Goal: Transaction & Acquisition: Book appointment/travel/reservation

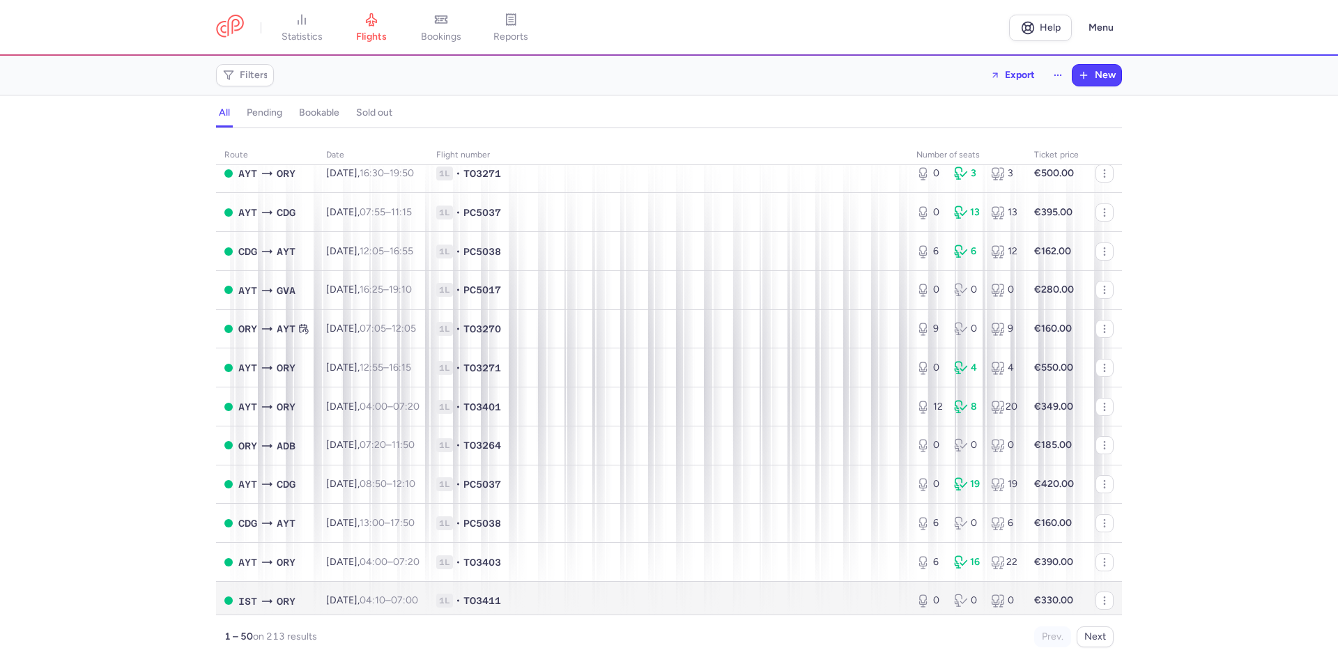
scroll to position [1515, 0]
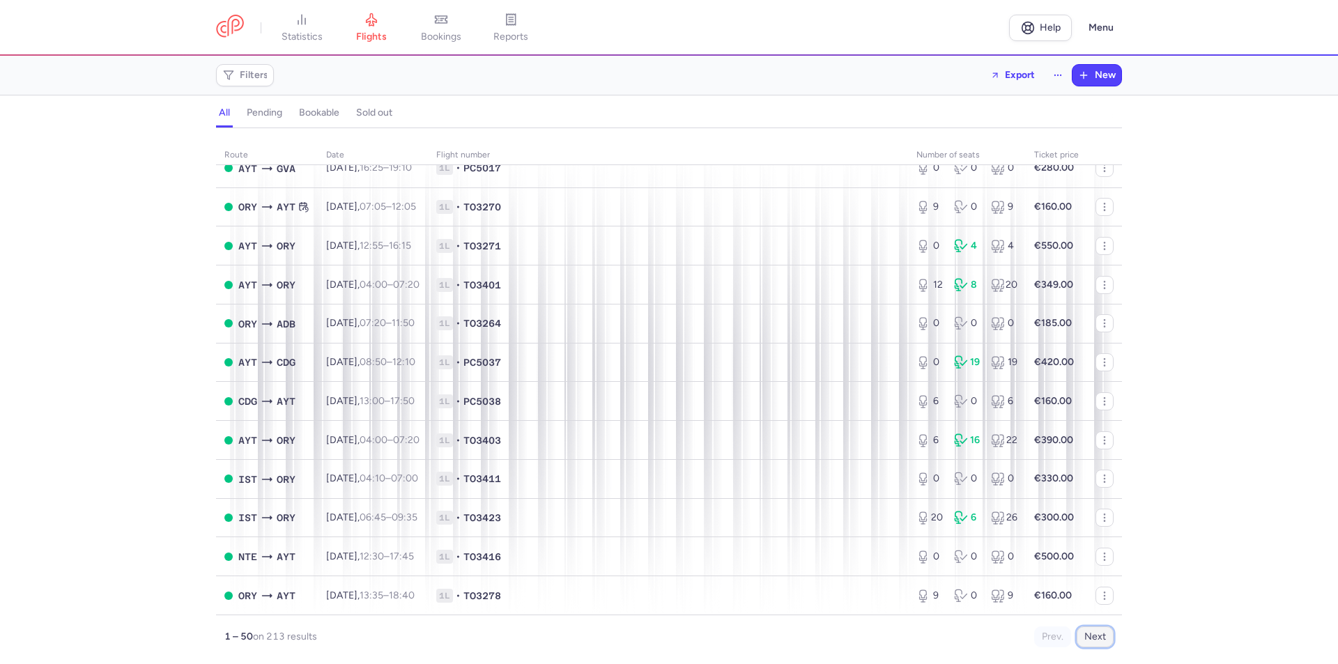
click at [1087, 635] on button "Next" at bounding box center [1094, 636] width 37 height 21
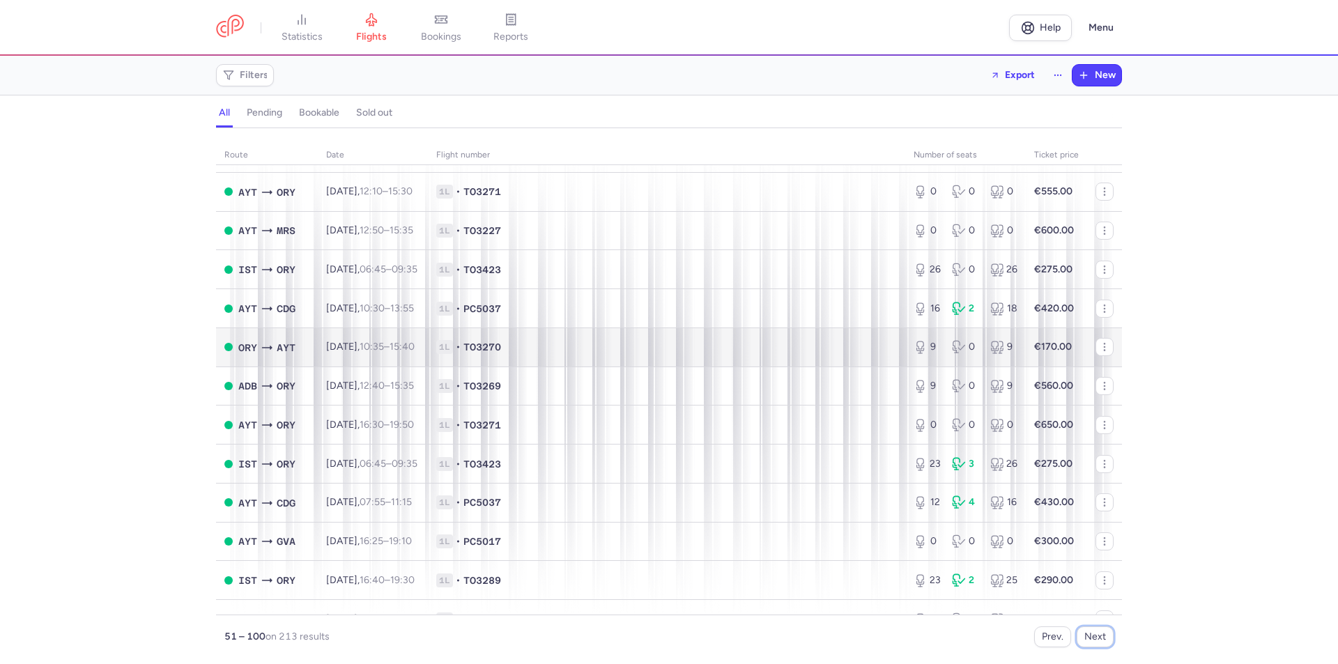
scroll to position [743, 0]
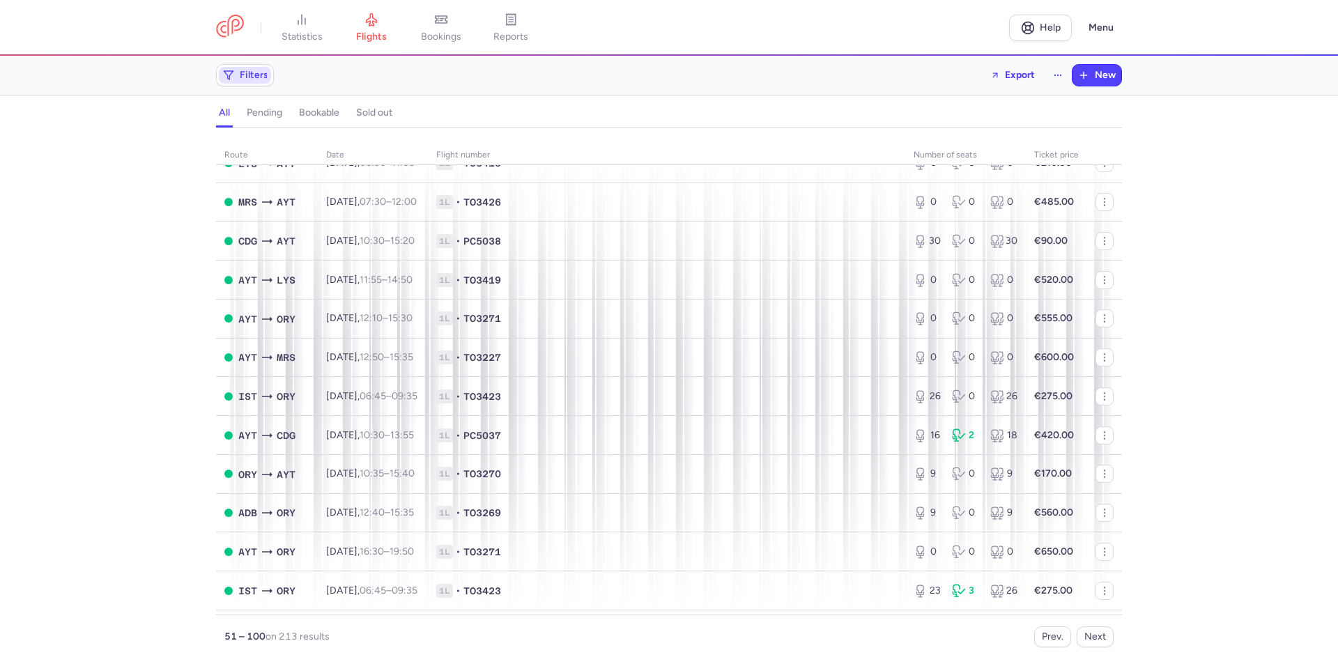
click at [264, 73] on span "Filters" at bounding box center [254, 75] width 29 height 11
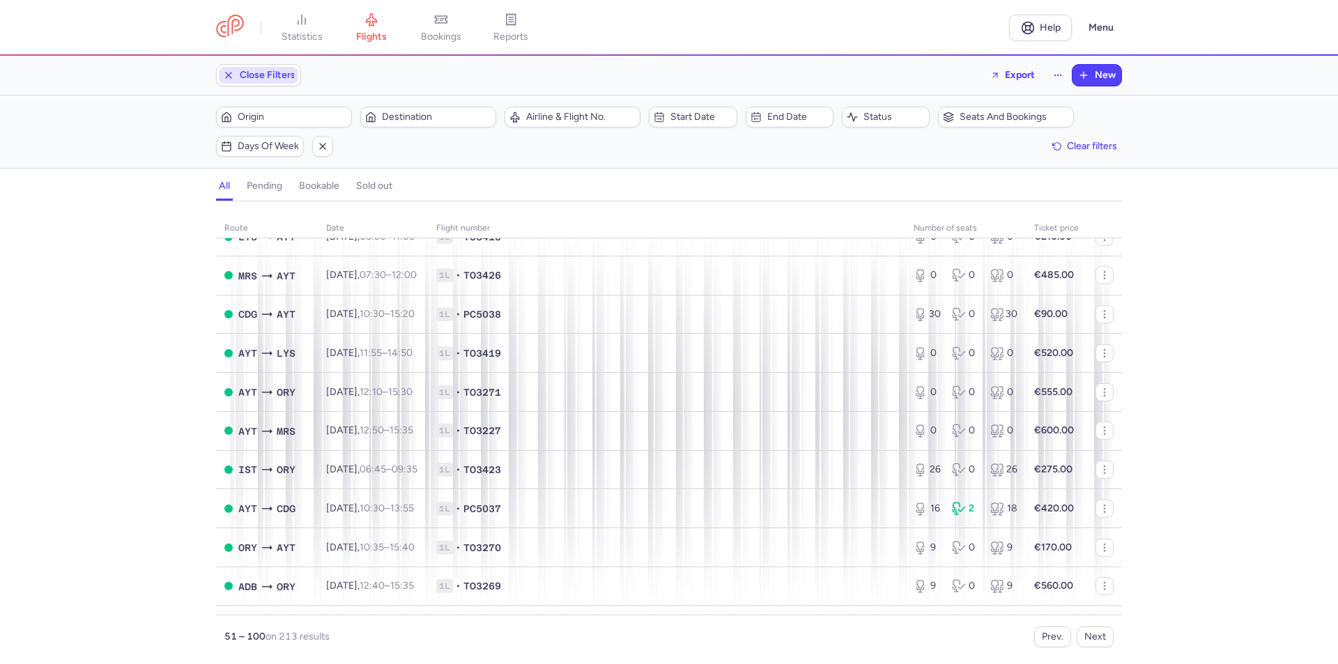
scroll to position [0, 0]
click at [401, 118] on span "Destination" at bounding box center [436, 116] width 109 height 11
click at [429, 189] on input "-searchbox" at bounding box center [465, 190] width 171 height 15
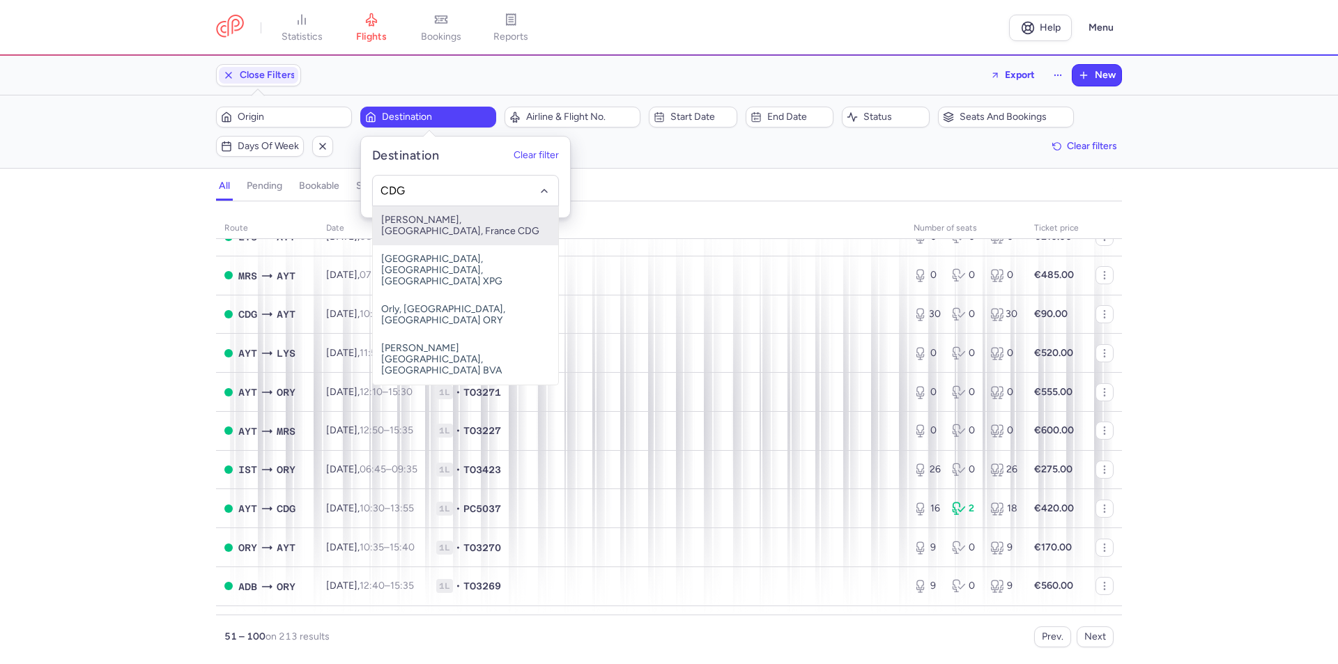
click at [431, 219] on span "[PERSON_NAME], [GEOGRAPHIC_DATA], France CDG" at bounding box center [465, 225] width 185 height 39
type input "CDG"
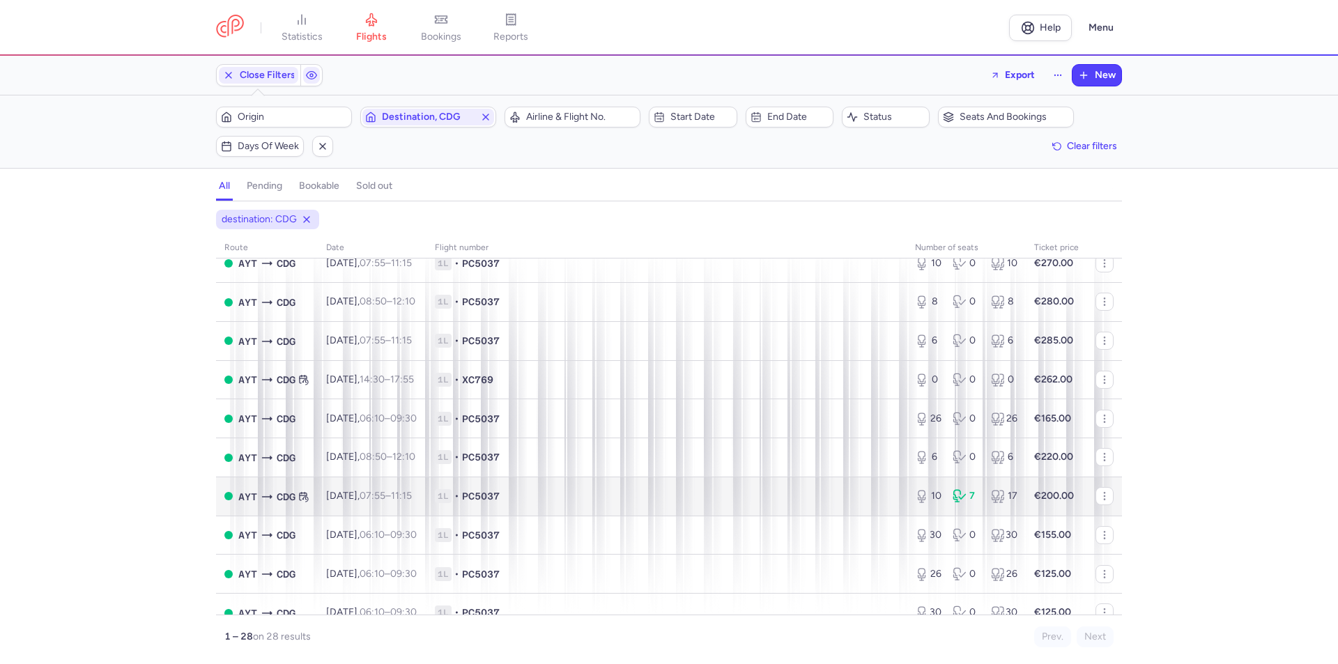
scroll to position [777, 0]
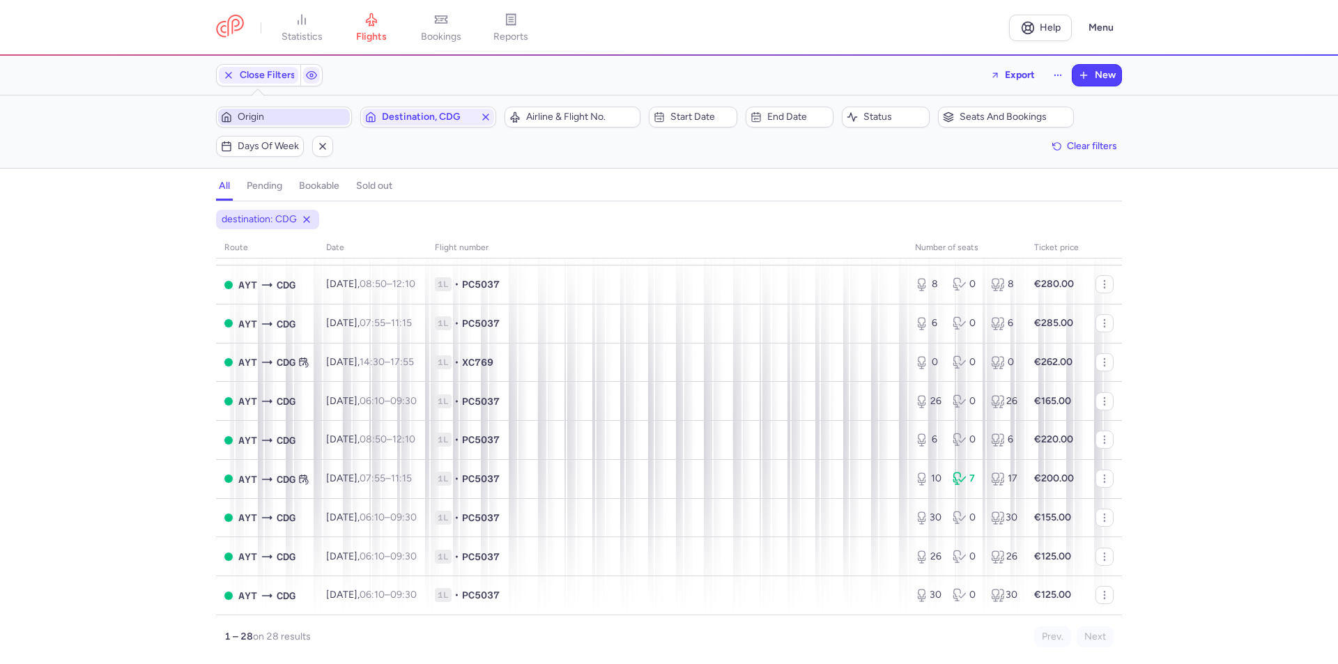
click at [274, 121] on span "Origin" at bounding box center [292, 116] width 109 height 11
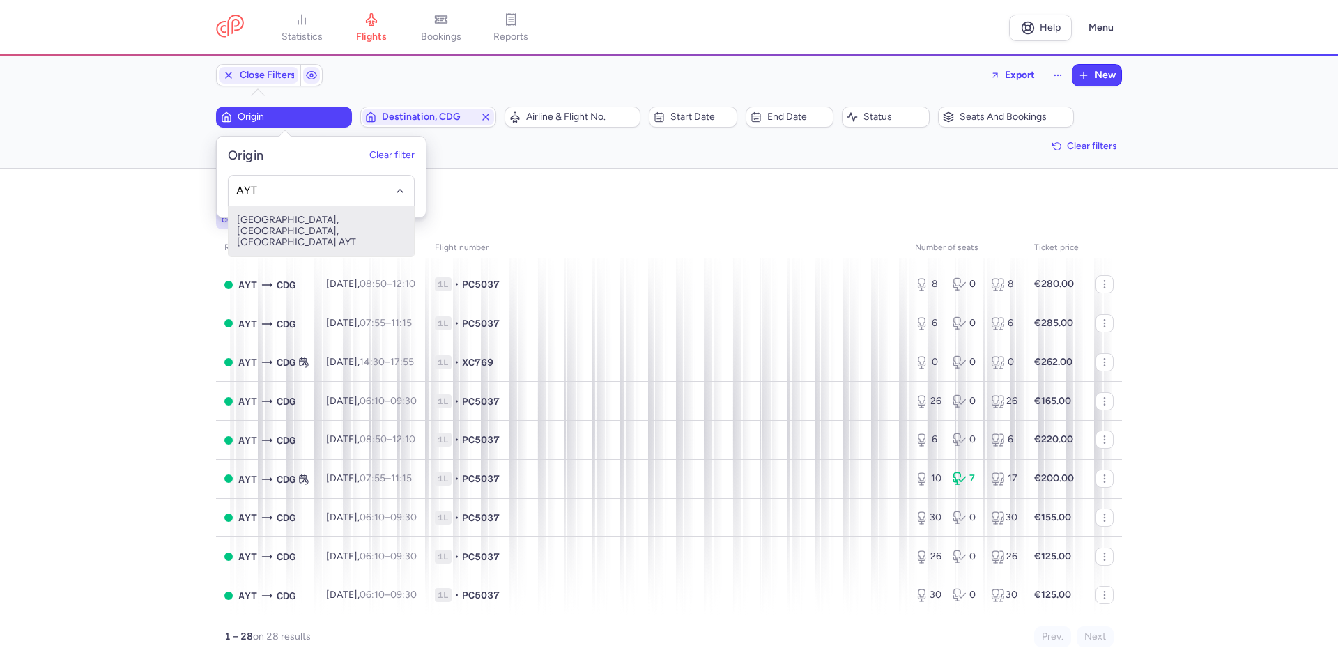
click at [268, 217] on span "[GEOGRAPHIC_DATA], [GEOGRAPHIC_DATA], [GEOGRAPHIC_DATA] AYT" at bounding box center [320, 231] width 185 height 50
type input "AYT"
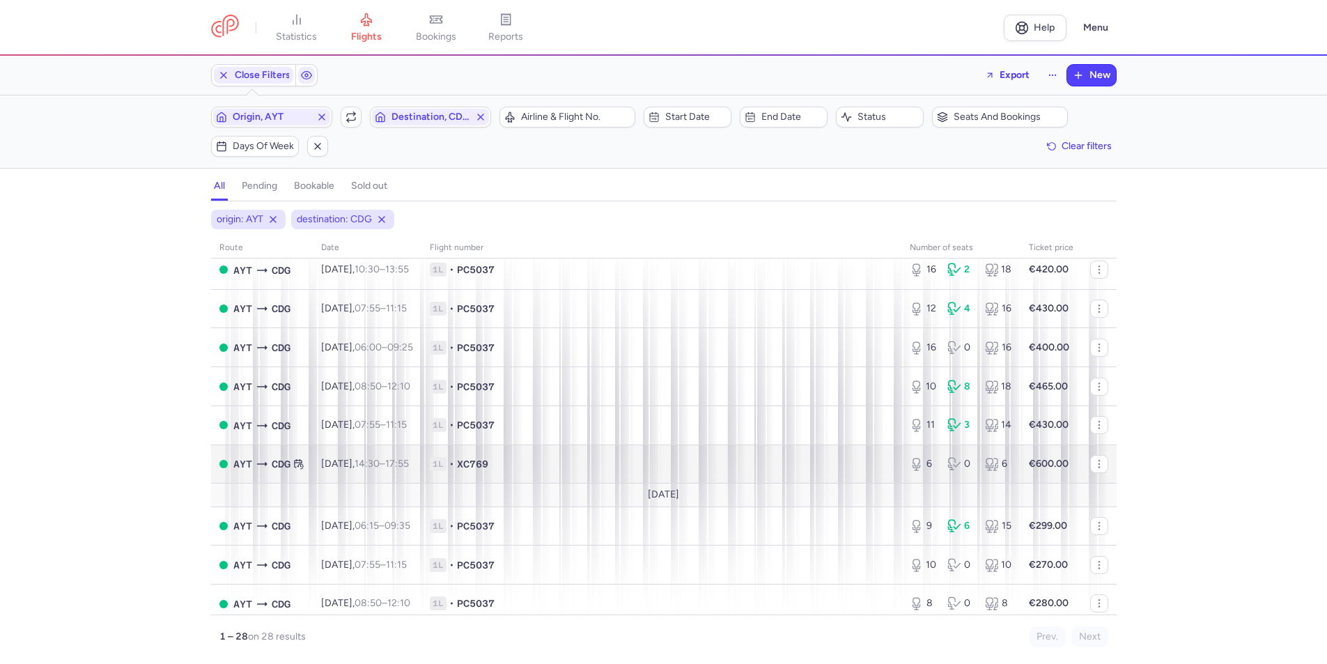
scroll to position [465, 0]
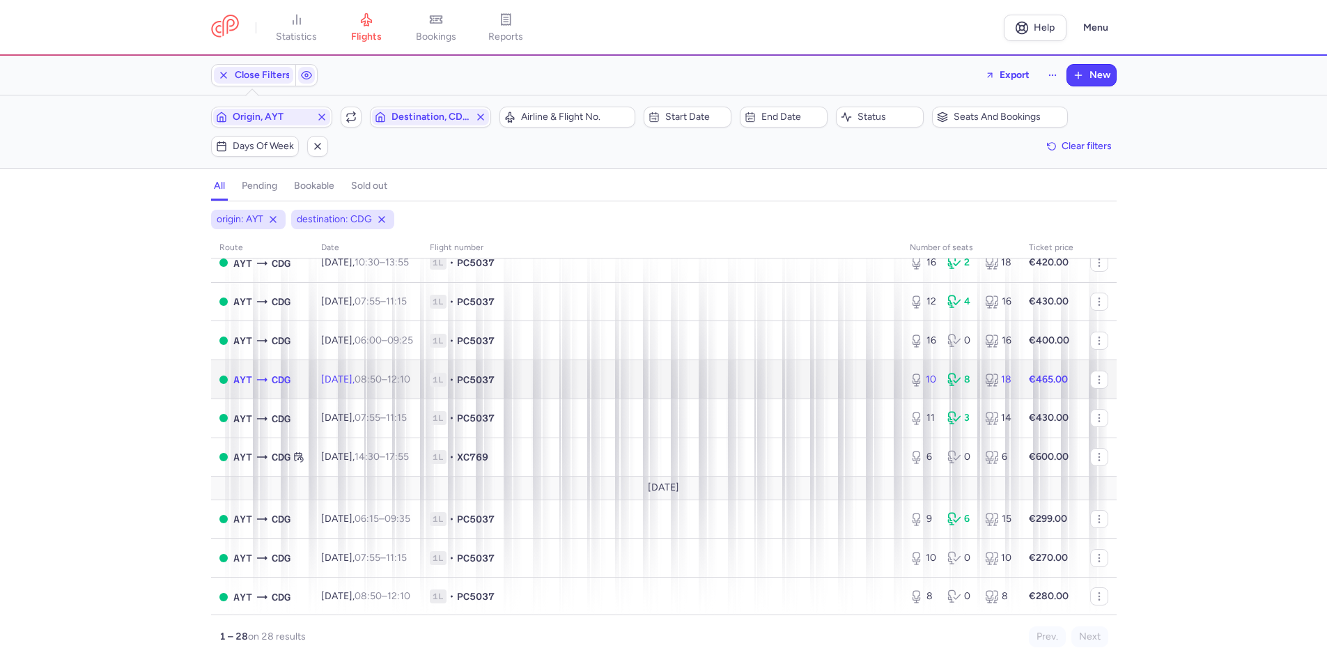
click at [359, 378] on span "[DATE] 08:50 – 12:10 +0" at bounding box center [365, 379] width 89 height 12
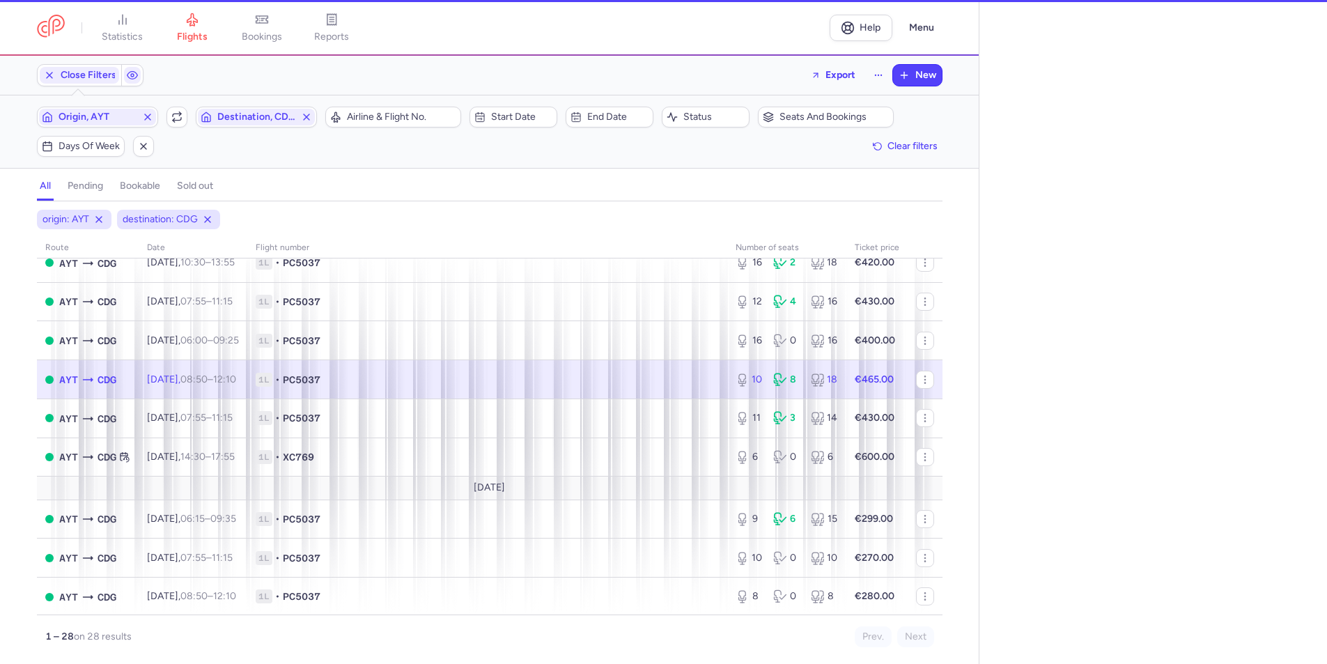
select select "days"
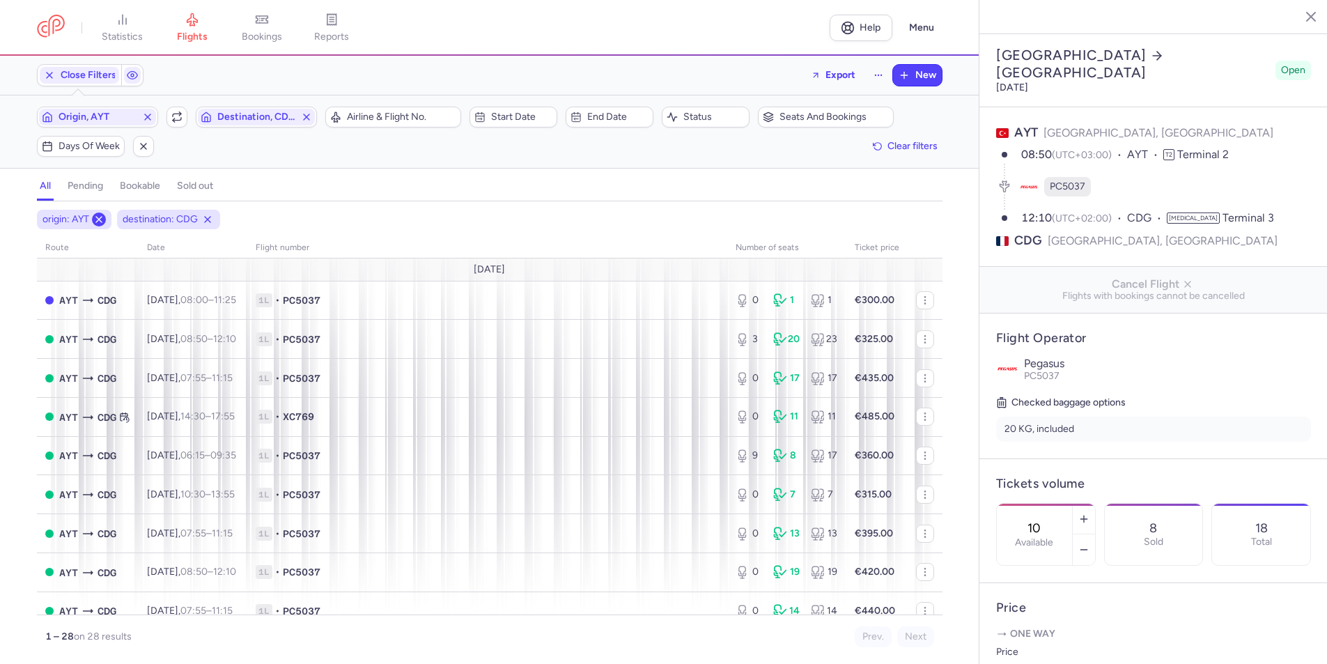
click at [95, 225] on button at bounding box center [99, 219] width 14 height 14
click at [94, 118] on span "Origin" at bounding box center [113, 116] width 109 height 11
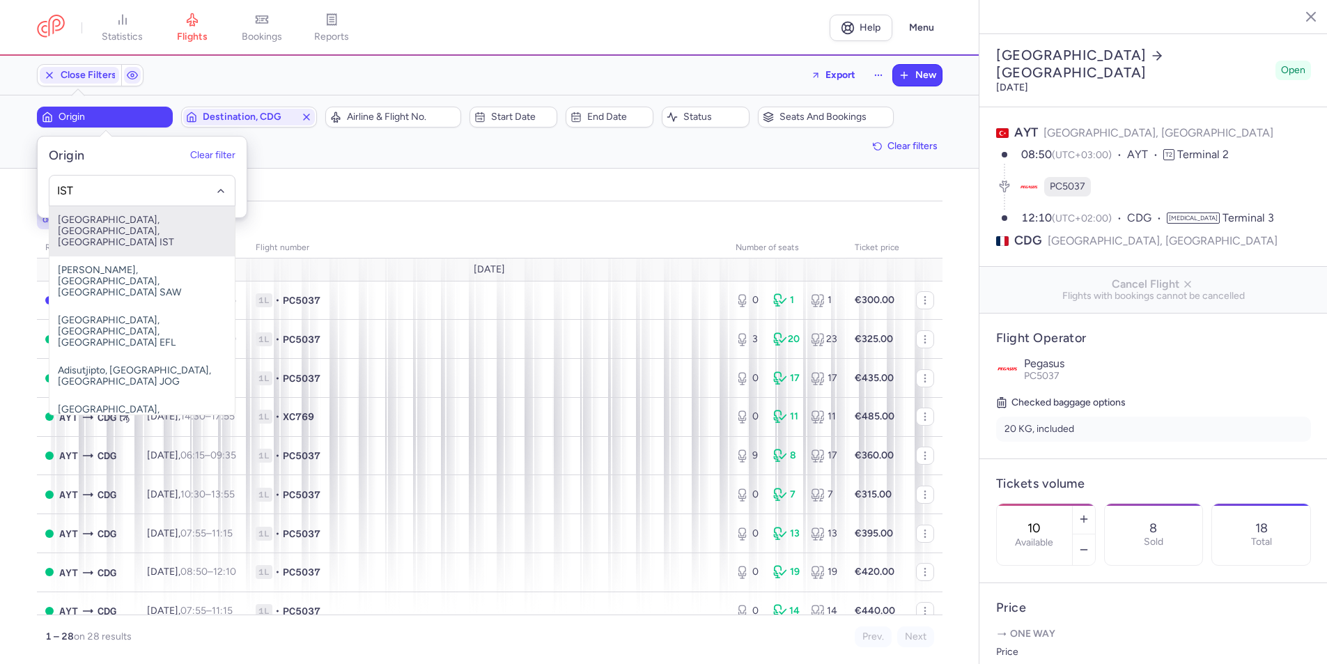
click at [117, 219] on span "[GEOGRAPHIC_DATA], [GEOGRAPHIC_DATA], [GEOGRAPHIC_DATA] IST" at bounding box center [141, 231] width 185 height 50
type input "IST"
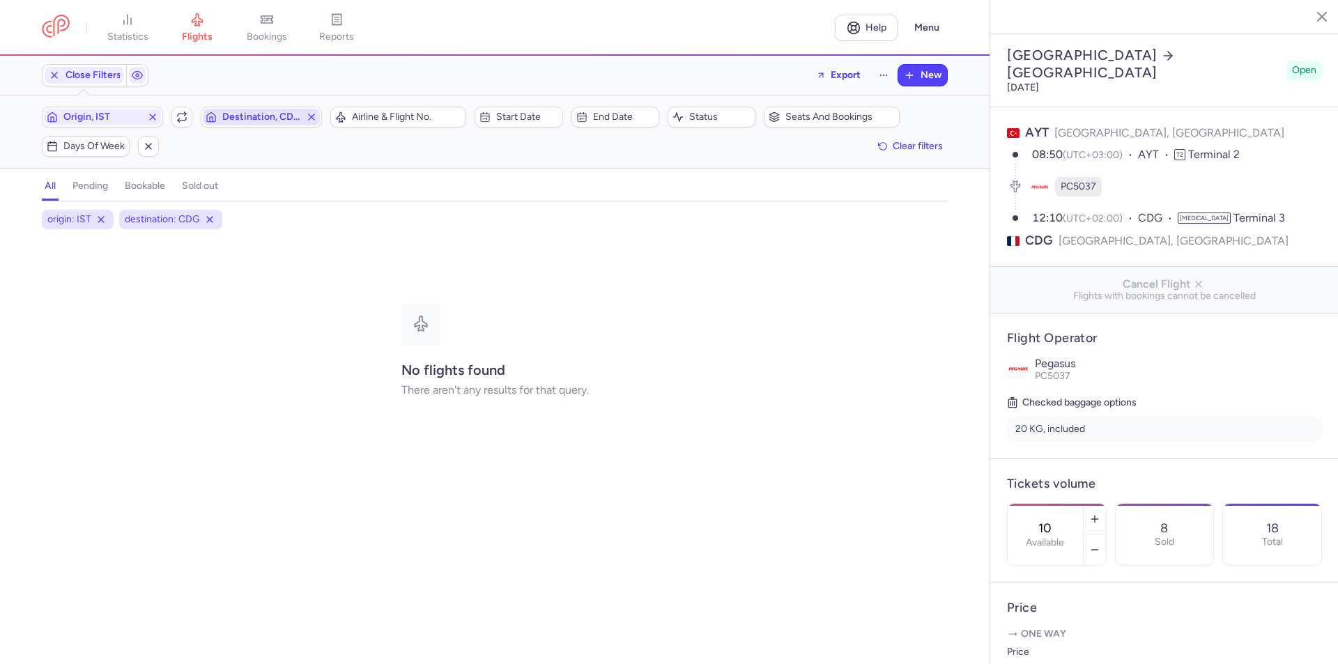
click at [259, 115] on span "Destination, CDG" at bounding box center [261, 116] width 78 height 11
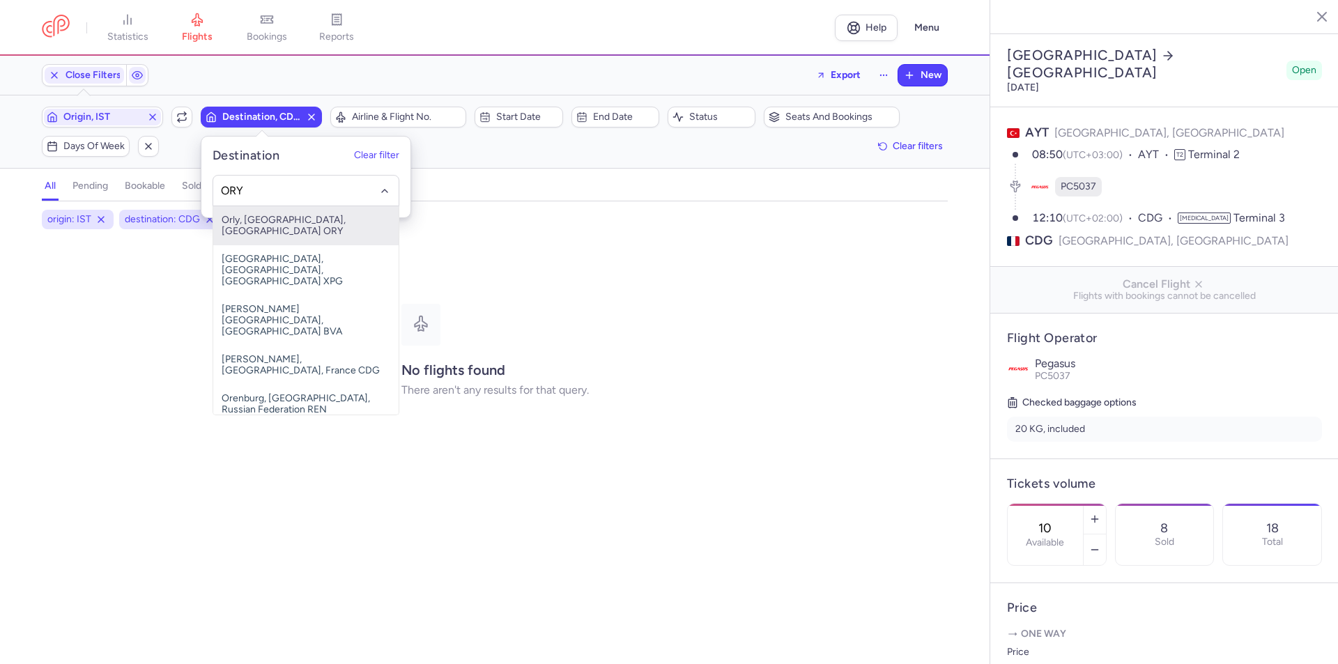
click at [286, 226] on span "Orly, [GEOGRAPHIC_DATA], [GEOGRAPHIC_DATA] ORY" at bounding box center [305, 225] width 185 height 39
type input "ORY"
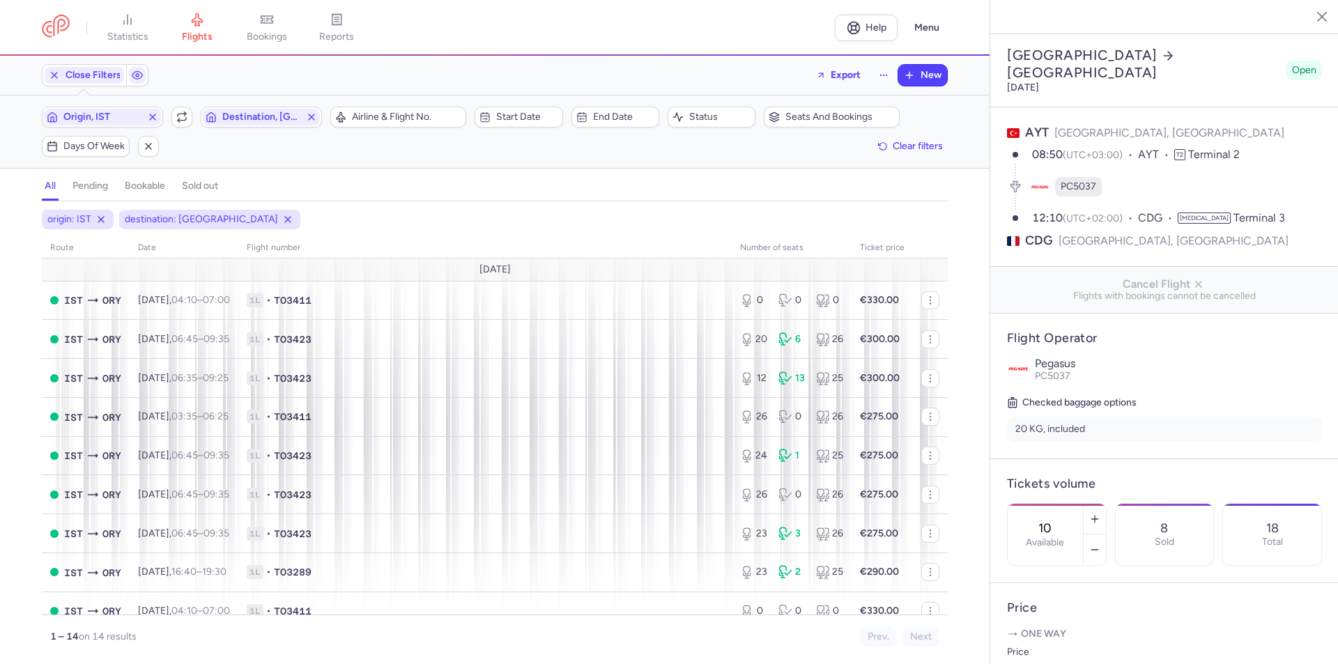
click at [73, 219] on span "origin: IST" at bounding box center [69, 219] width 44 height 14
click at [100, 221] on line at bounding box center [101, 220] width 6 height 6
click at [104, 119] on span "Origin" at bounding box center [117, 116] width 109 height 11
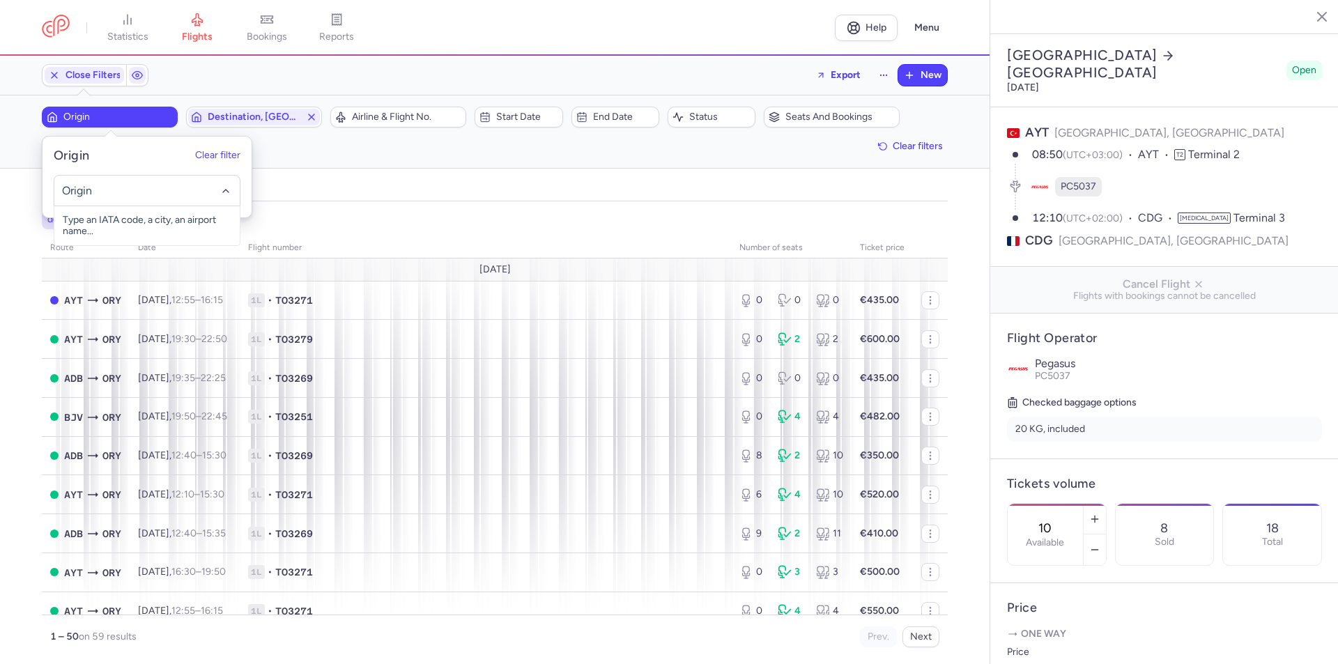
click at [107, 185] on input "-searchbox" at bounding box center [147, 190] width 171 height 15
click at [96, 226] on span "[GEOGRAPHIC_DATA], [GEOGRAPHIC_DATA], [GEOGRAPHIC_DATA] AYT" at bounding box center [146, 231] width 185 height 50
type input "AYT"
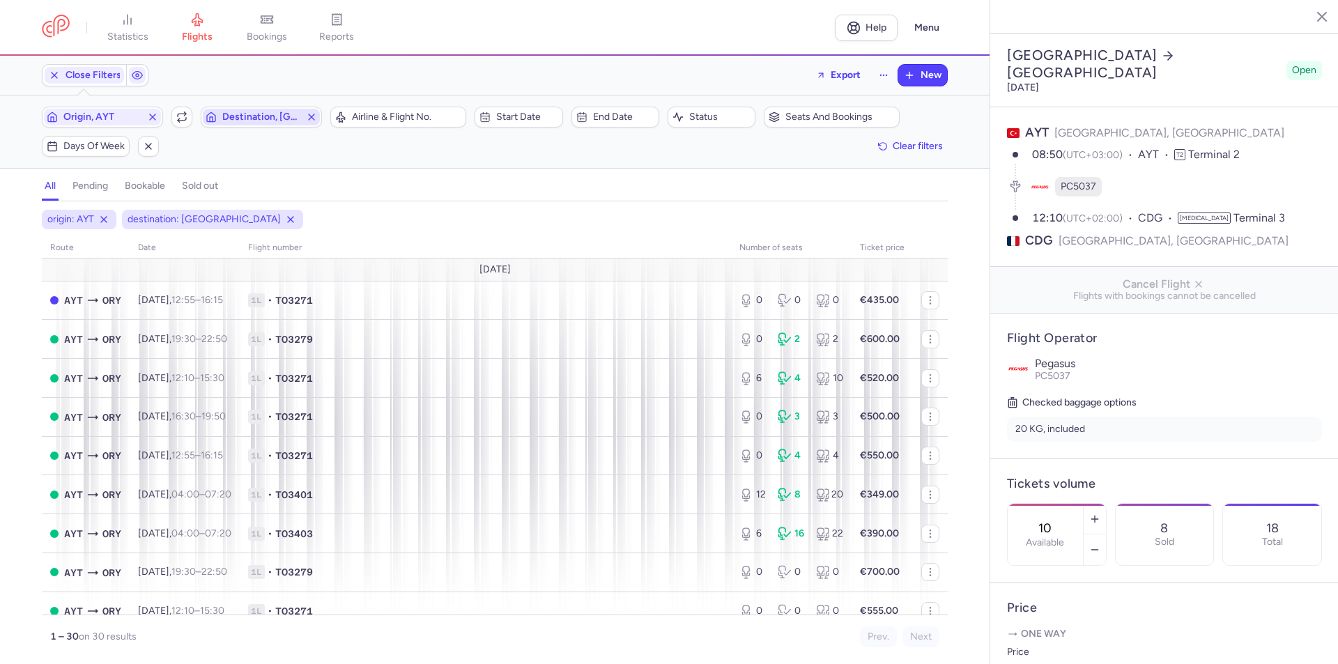
click at [251, 113] on span "Destination, [GEOGRAPHIC_DATA]" at bounding box center [261, 116] width 78 height 11
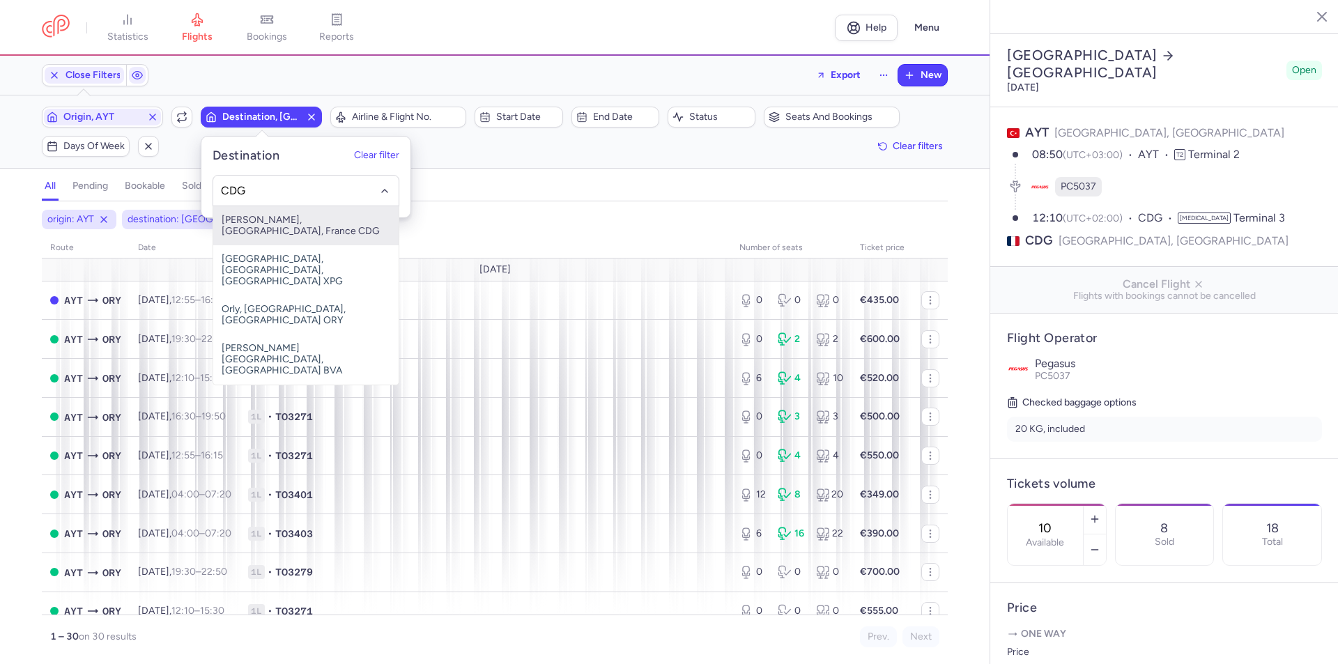
click at [286, 215] on span "[PERSON_NAME], [GEOGRAPHIC_DATA], France CDG" at bounding box center [305, 225] width 185 height 39
type input "CDG"
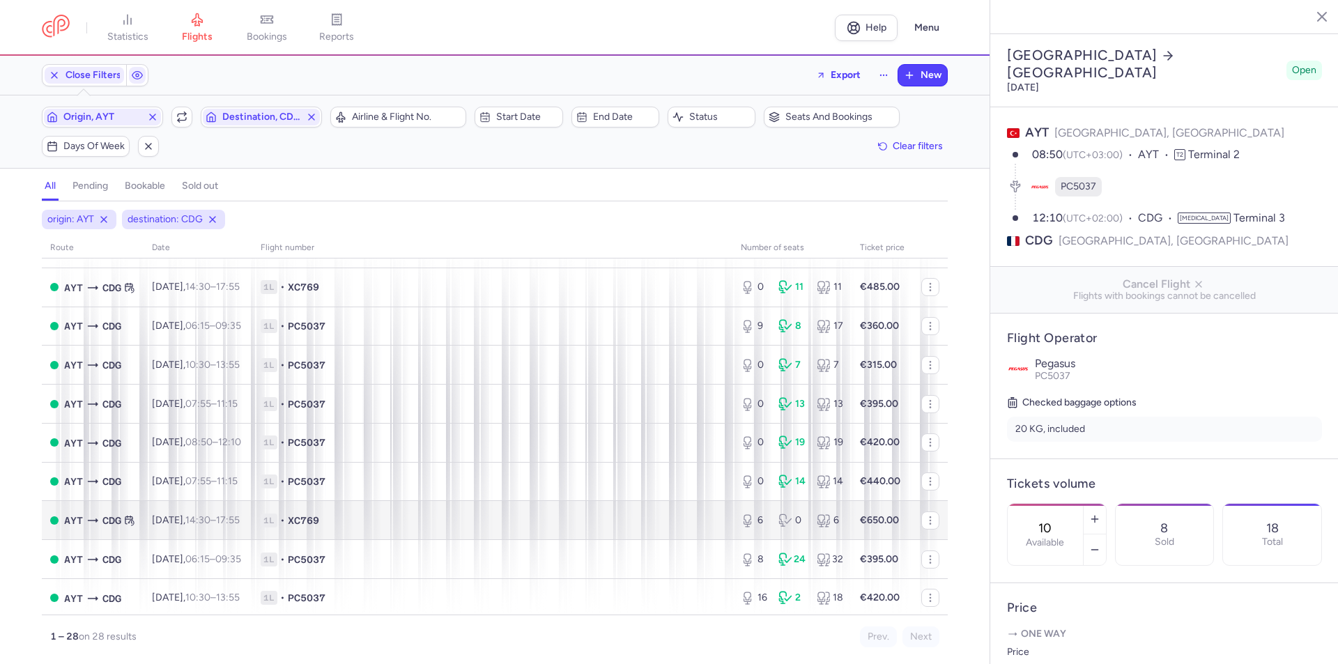
scroll to position [279, 0]
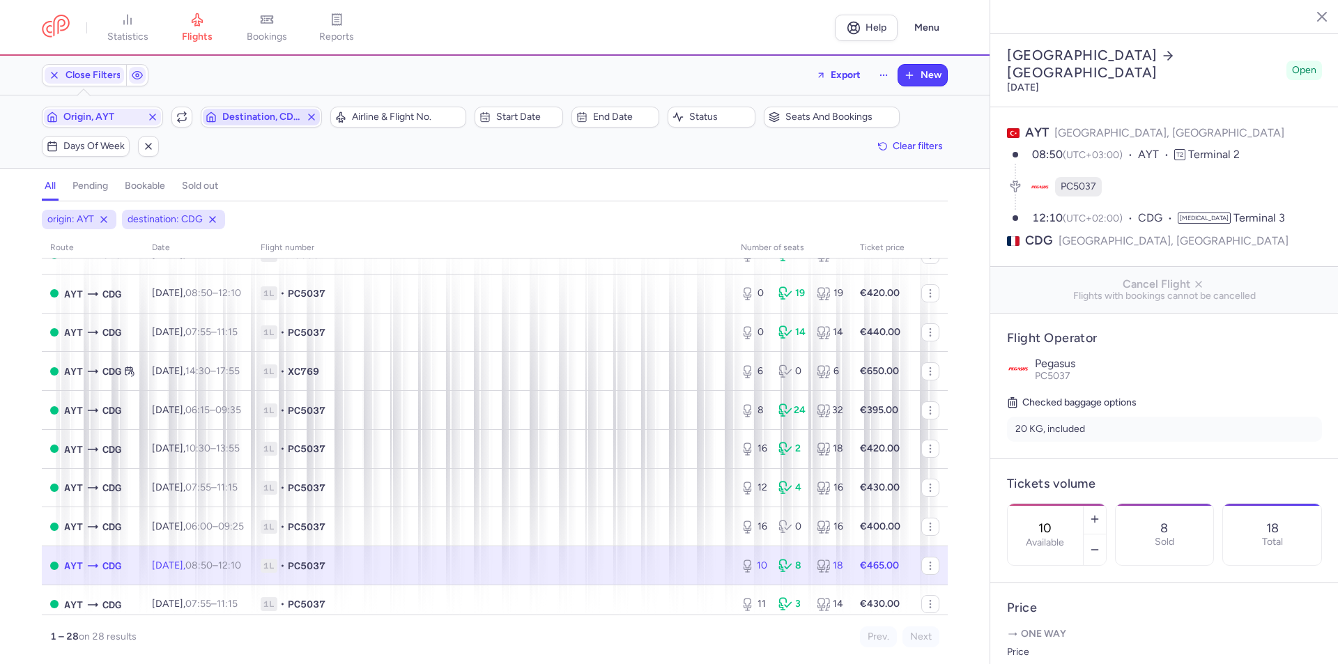
click at [252, 118] on span "Destination, CDG" at bounding box center [261, 116] width 78 height 11
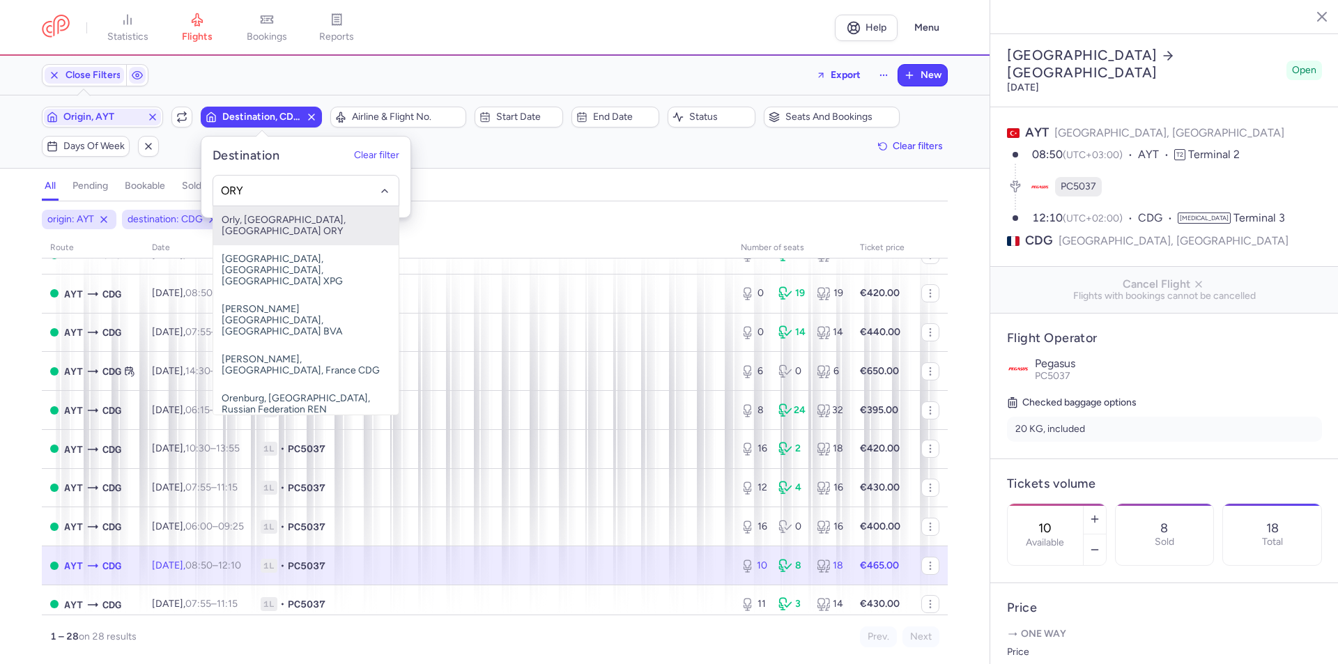
click at [271, 217] on span "Orly, [GEOGRAPHIC_DATA], [GEOGRAPHIC_DATA] ORY" at bounding box center [305, 225] width 185 height 39
type input "ORY"
